Goal: Information Seeking & Learning: Check status

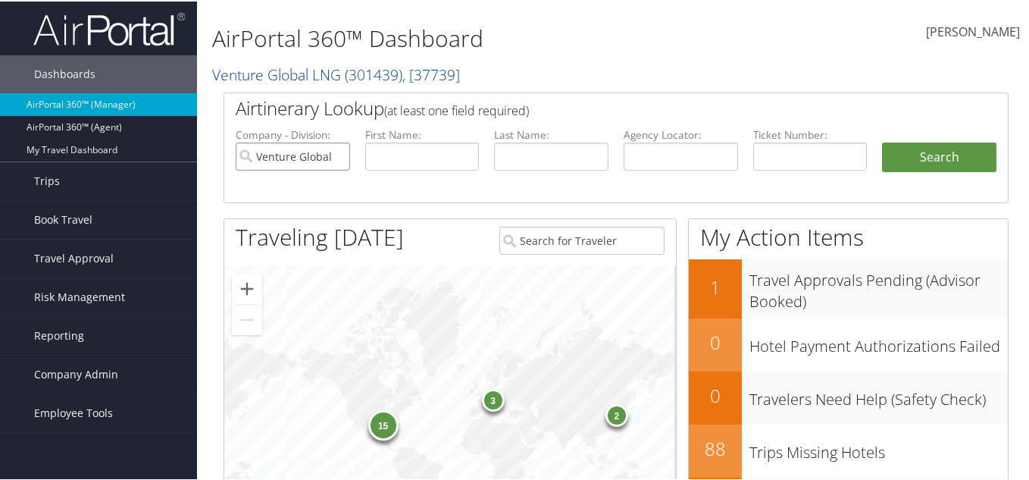
click at [334, 151] on input "Venture Global LNG" at bounding box center [293, 155] width 114 height 28
click at [401, 153] on input "text" at bounding box center [422, 155] width 114 height 28
type input "M"
paste input "bayoumi"
type input "bayoumi"
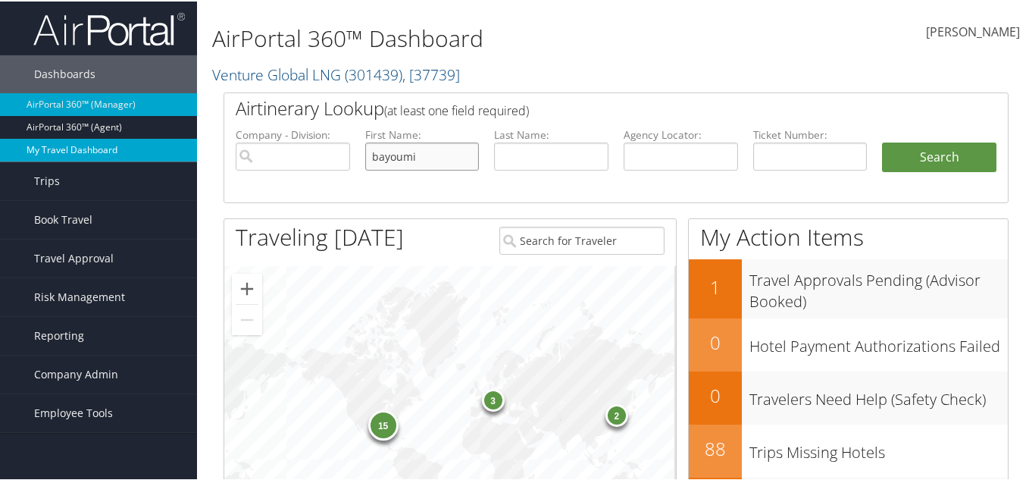
drag, startPoint x: 428, startPoint y: 155, endPoint x: 166, endPoint y: 148, distance: 262.4
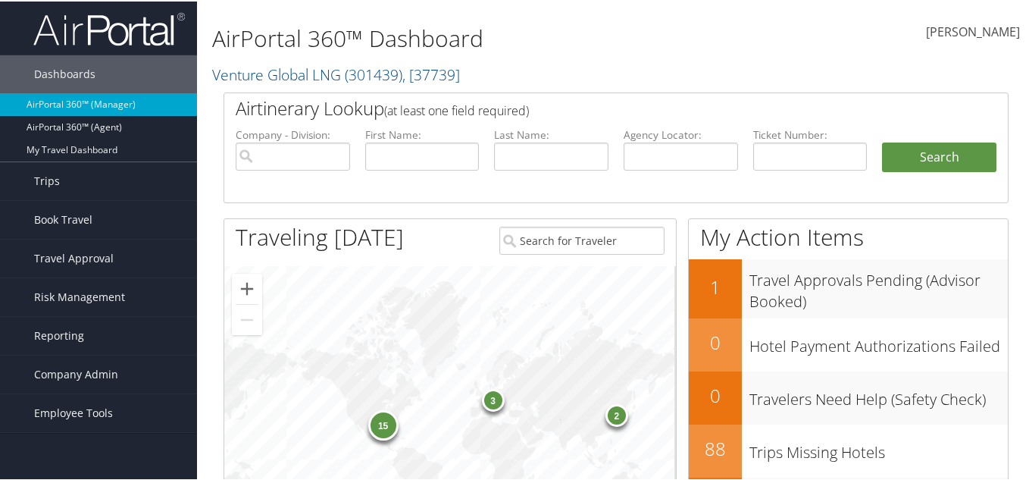
click at [582, 129] on label "Last Name:" at bounding box center [551, 133] width 114 height 15
click at [581, 155] on input "text" at bounding box center [551, 155] width 114 height 28
paste input "bayoumi"
type input "bayoumi"
click at [939, 167] on button "Search" at bounding box center [939, 156] width 114 height 30
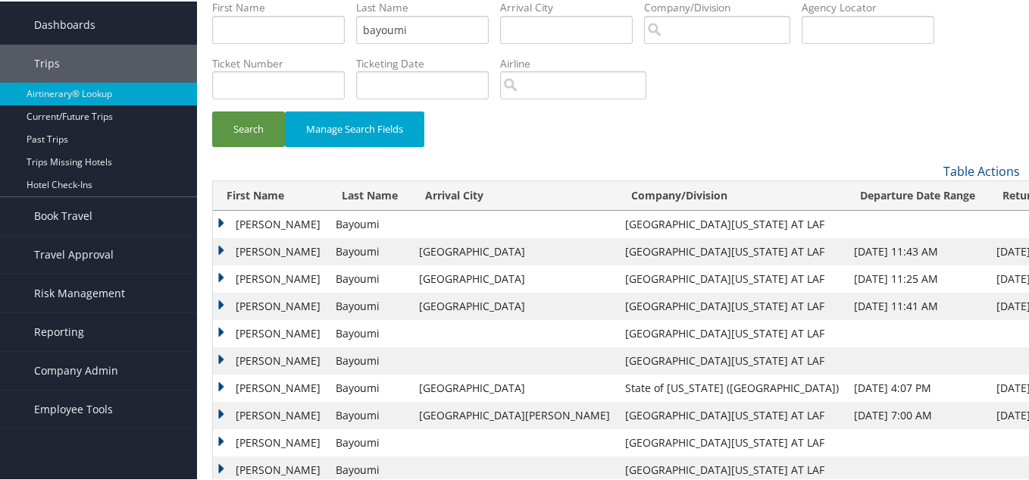
scroll to position [76, 0]
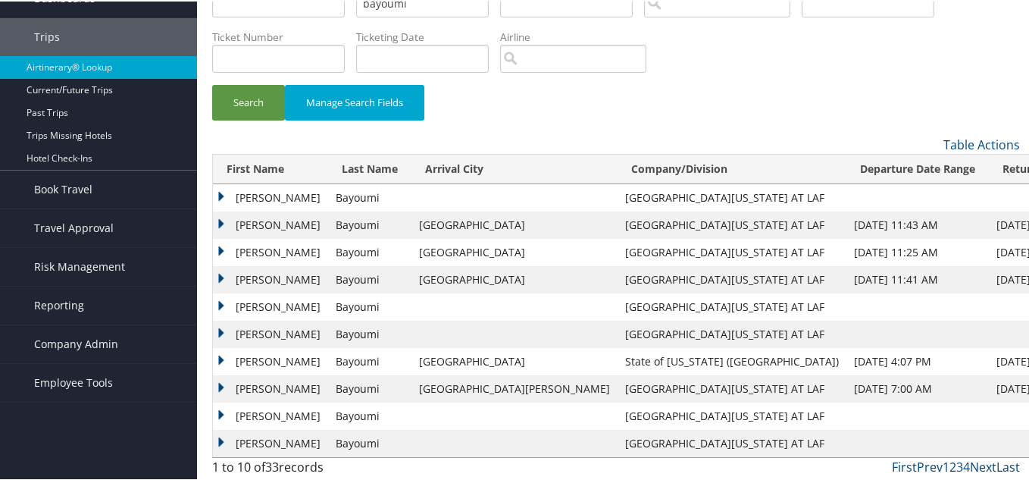
click at [215, 254] on td "Magdy" at bounding box center [270, 250] width 115 height 27
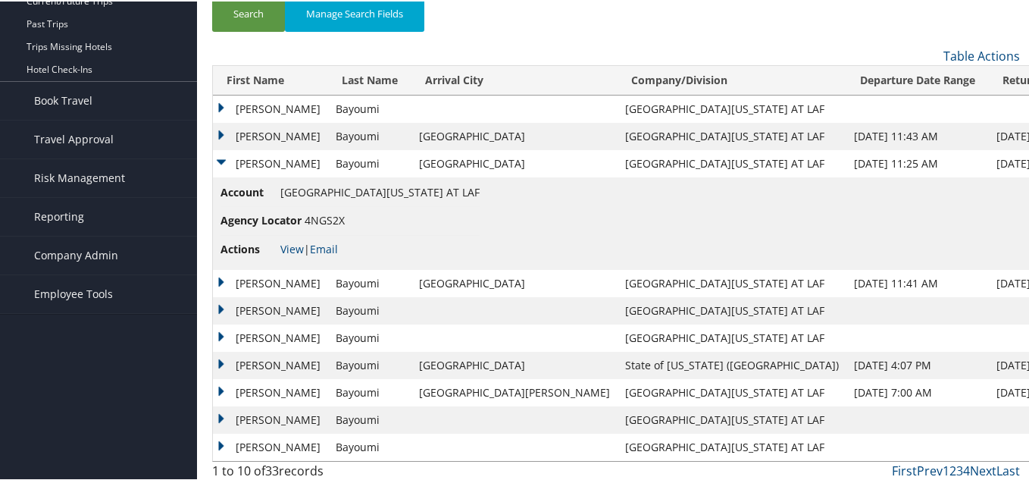
scroll to position [168, 0]
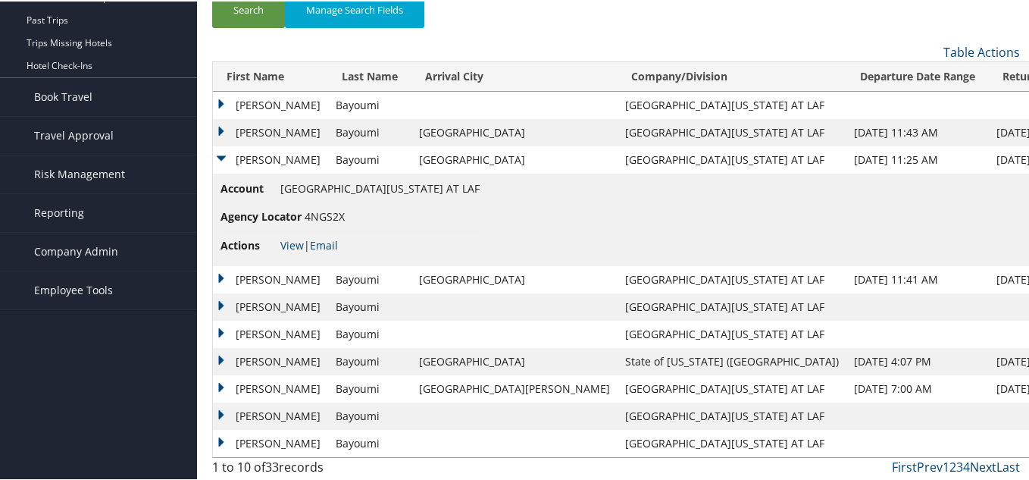
click at [981, 465] on link "Next" at bounding box center [983, 465] width 27 height 17
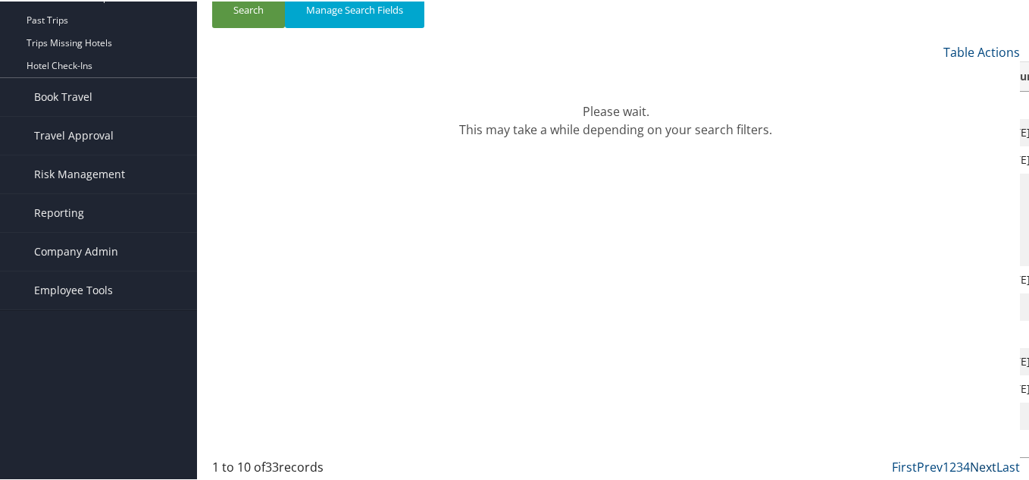
scroll to position [76, 0]
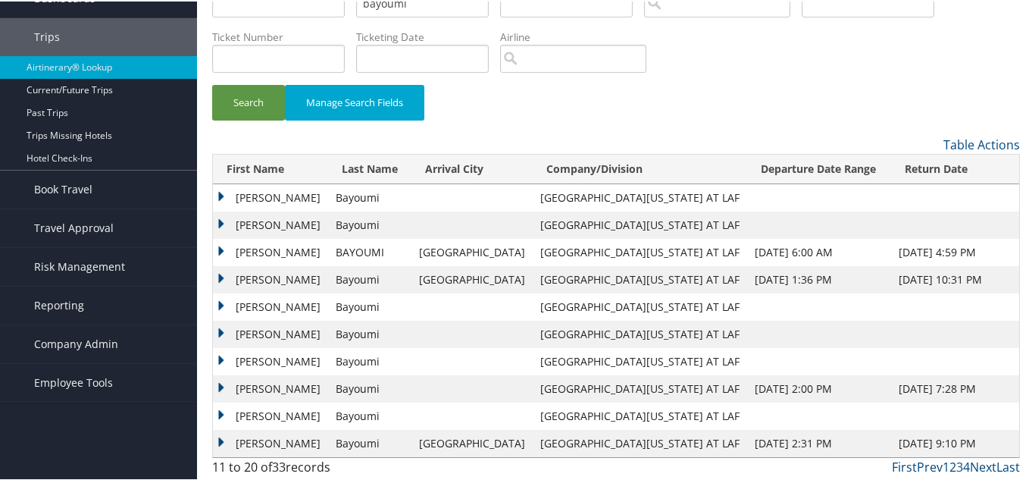
drag, startPoint x: 825, startPoint y: 244, endPoint x: 272, endPoint y: 222, distance: 553.8
click at [640, 246] on tr "MAGDY BAYOUMI Detroit UNIV OF LOUISIANA AT LAF Aug 10, 2025 6:00 AM Aug 13, 202…" at bounding box center [616, 250] width 807 height 27
click at [218, 249] on td "MAGDY" at bounding box center [270, 250] width 115 height 27
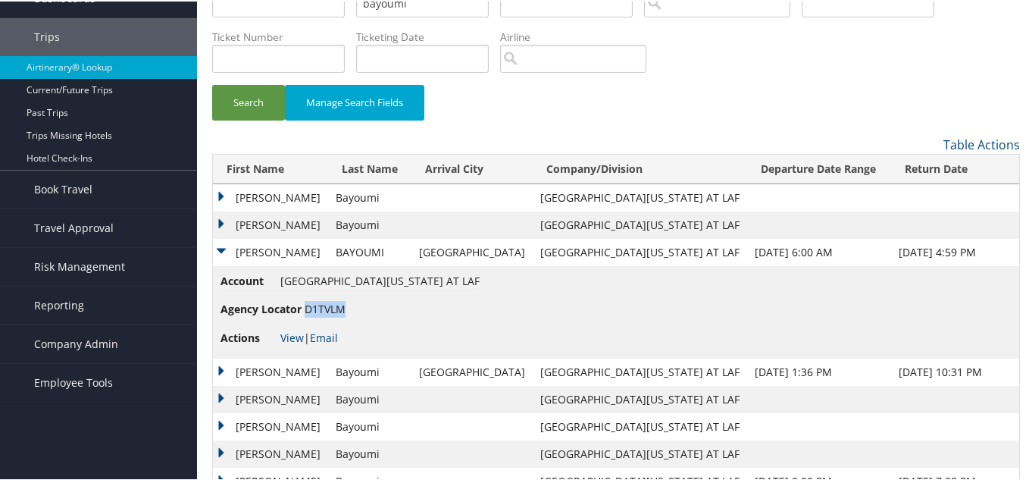
drag, startPoint x: 302, startPoint y: 302, endPoint x: 359, endPoint y: 300, distance: 56.9
click at [380, 300] on li "Agency Locator D1TVLM" at bounding box center [350, 308] width 259 height 28
copy span "D1TVLM"
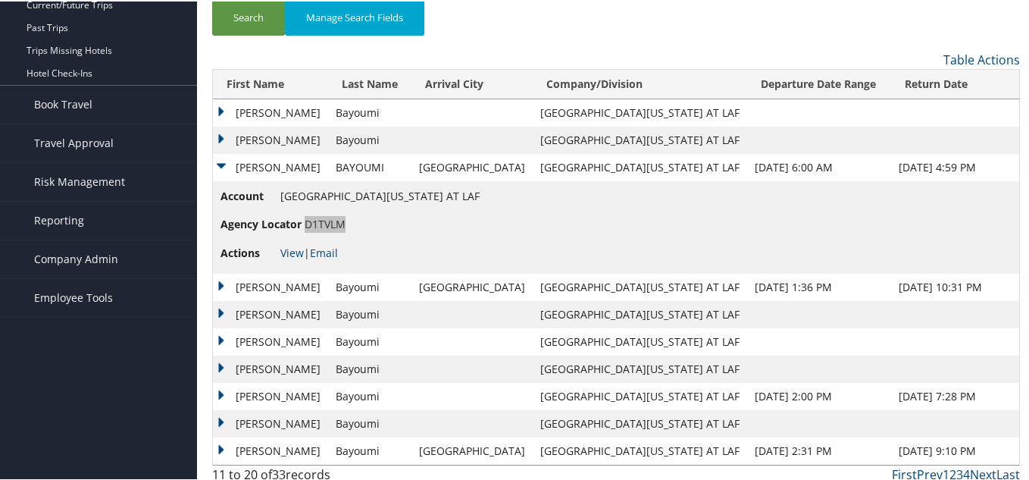
scroll to position [168, 0]
